Goal: Task Accomplishment & Management: Manage account settings

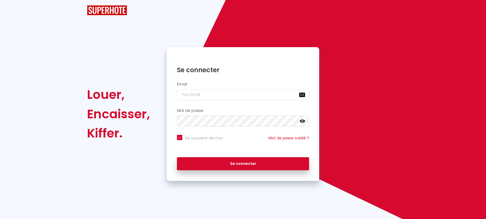
click at [238, 152] on div "Se souvenir de moi Mot de passe oublié ?" at bounding box center [243, 142] width 153 height 20
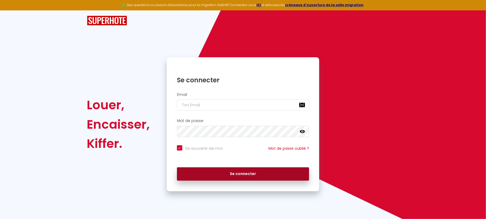
click at [234, 173] on button "Se connecter" at bounding box center [243, 174] width 132 height 13
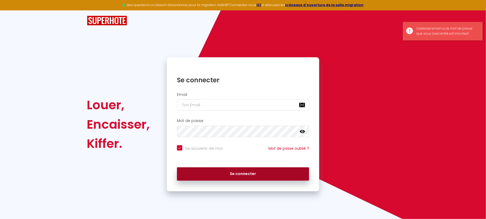
click at [254, 175] on button "Se connecter" at bounding box center [243, 174] width 132 height 13
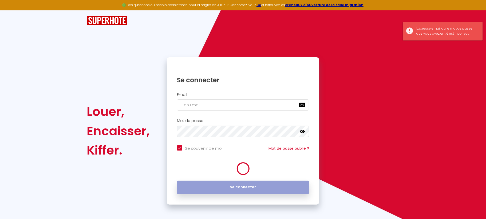
checkbox input "true"
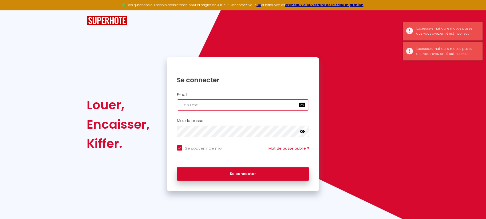
type input "[EMAIL_ADDRESS][DOMAIN_NAME]"
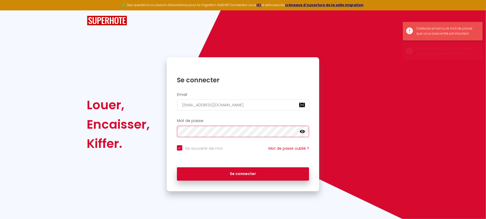
click at [304, 132] on div at bounding box center [243, 131] width 132 height 11
click at [300, 132] on icon at bounding box center [302, 131] width 5 height 3
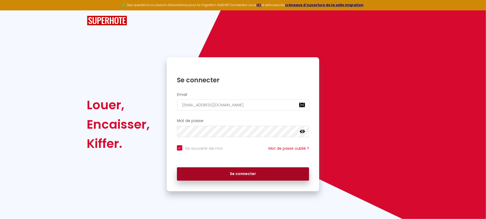
click at [218, 177] on button "Se connecter" at bounding box center [243, 174] width 132 height 13
checkbox input "true"
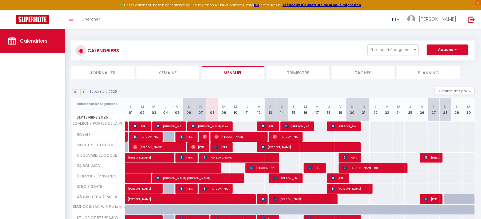
scroll to position [29, 0]
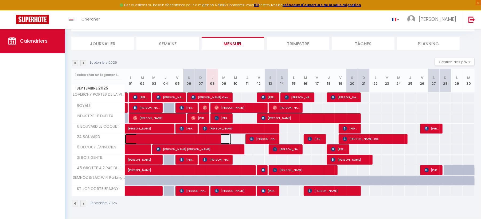
click at [209, 138] on span at bounding box center [182, 139] width 98 height 10
select select "OK"
select select "KO"
select select "0"
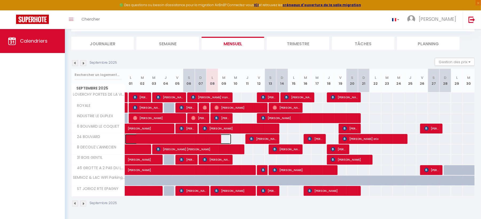
select select "1"
select select
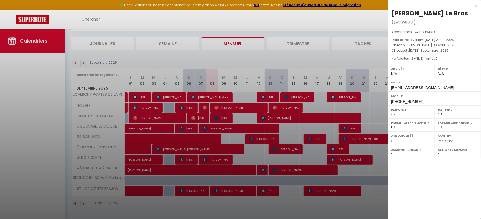
click at [215, 136] on div at bounding box center [240, 109] width 481 height 219
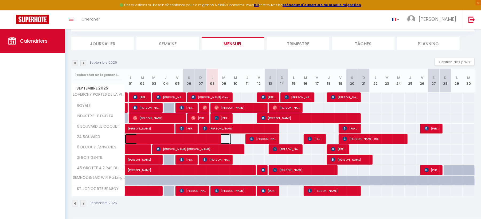
click at [215, 136] on span at bounding box center [182, 139] width 98 height 10
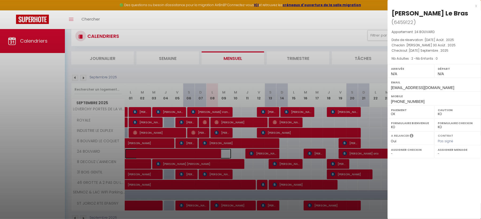
scroll to position [0, 0]
